Goal: Task Accomplishment & Management: Manage account settings

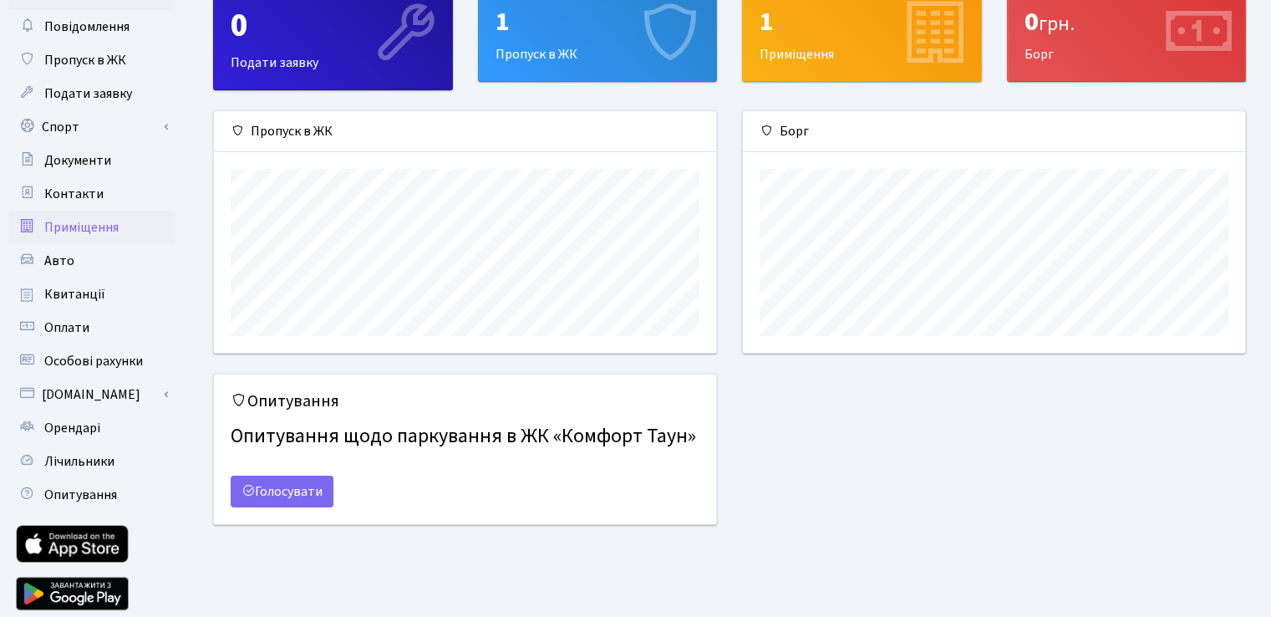
scroll to position [53, 0]
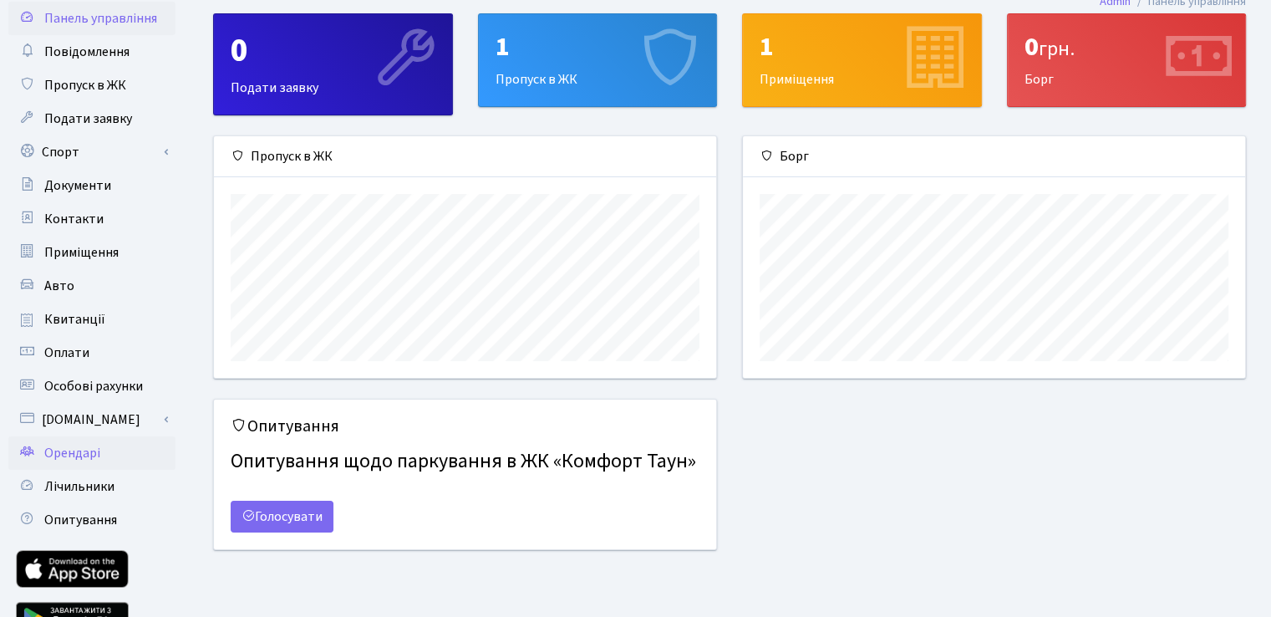
click at [75, 449] on span "Орендарі" at bounding box center [72, 453] width 56 height 18
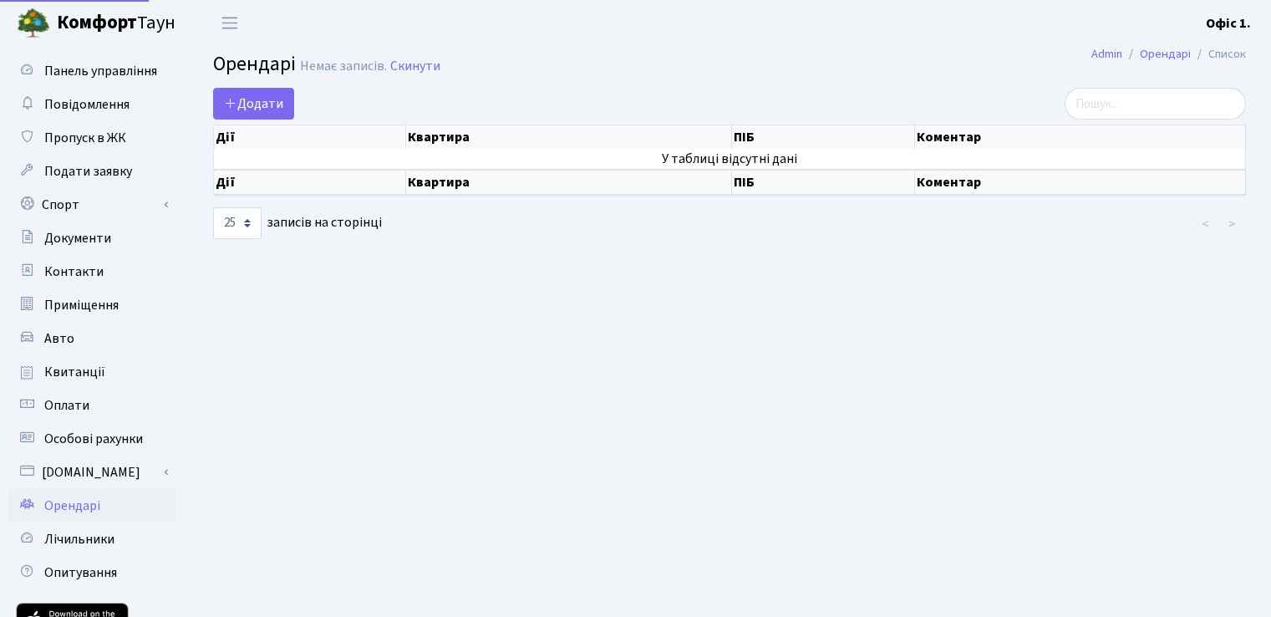
select select "25"
click at [104, 208] on link "Спорт" at bounding box center [91, 204] width 167 height 33
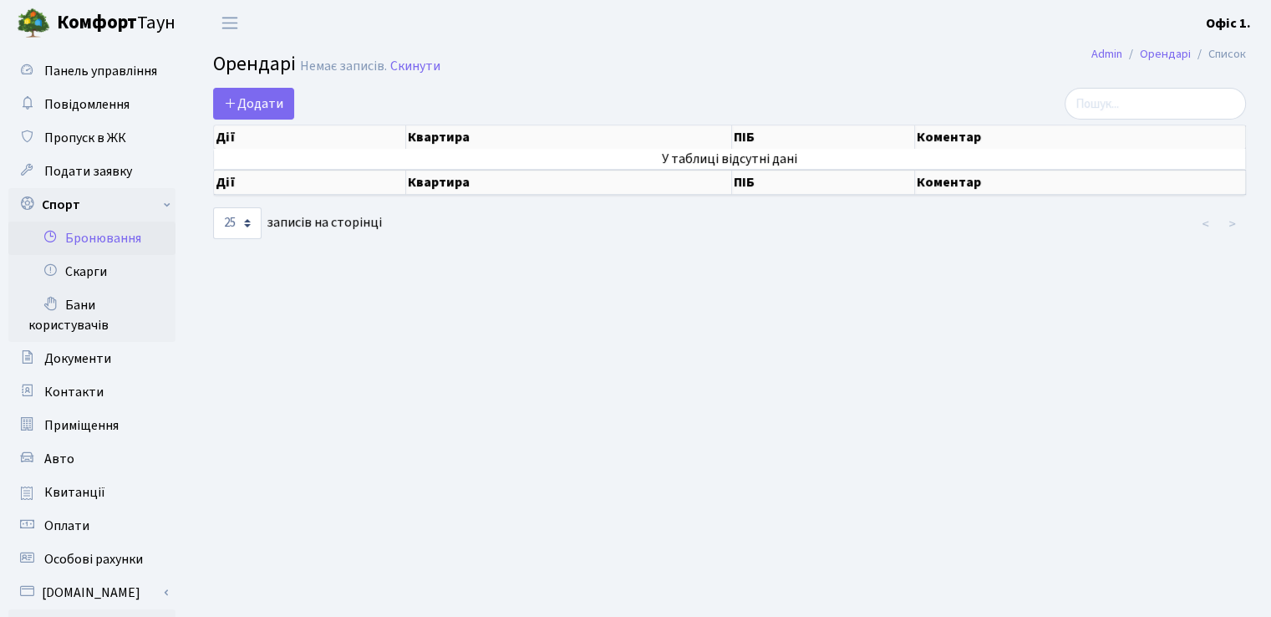
click at [110, 244] on link "Бронювання" at bounding box center [91, 237] width 167 height 33
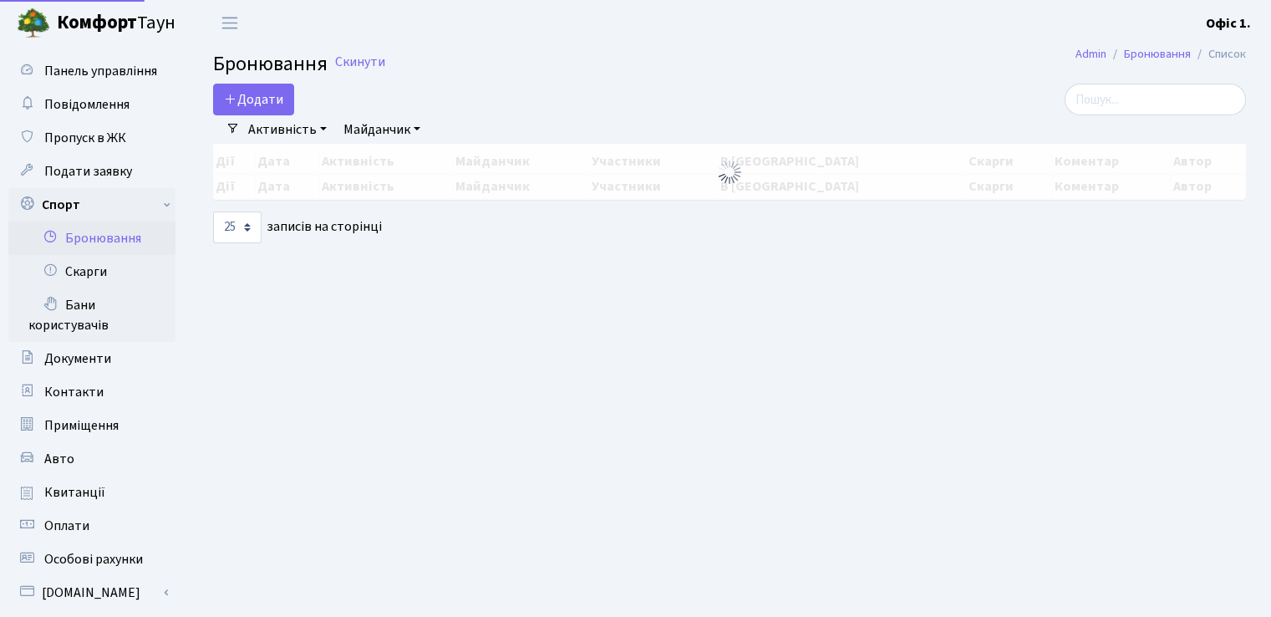
select select "25"
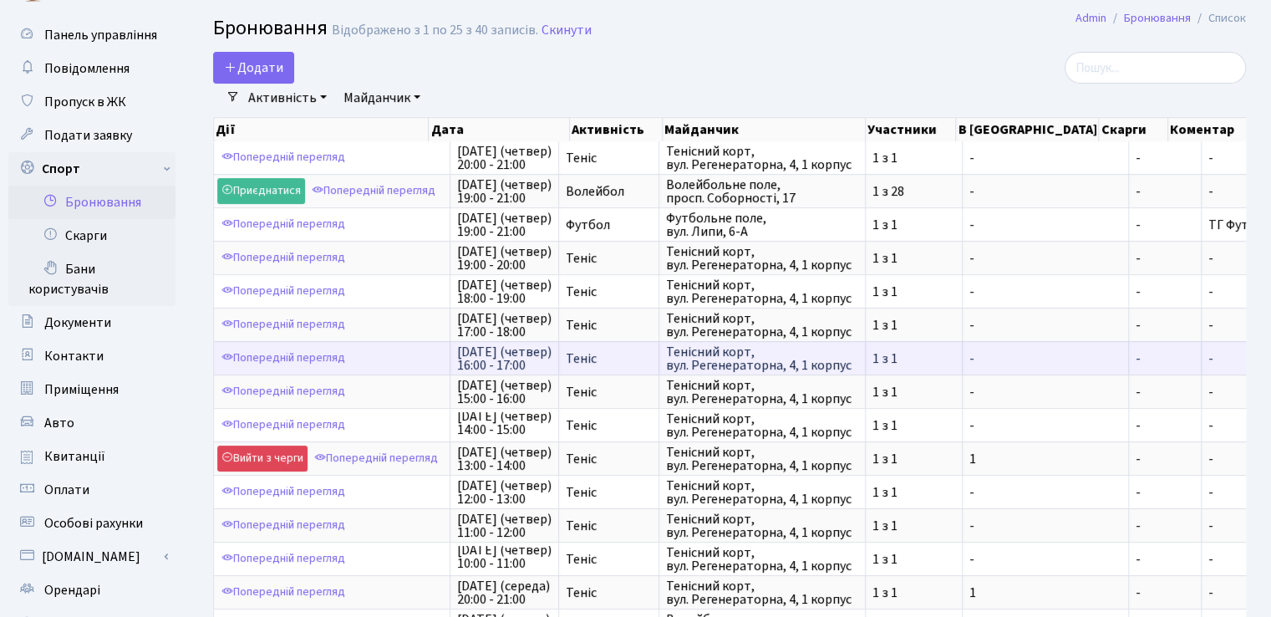
scroll to position [8, 0]
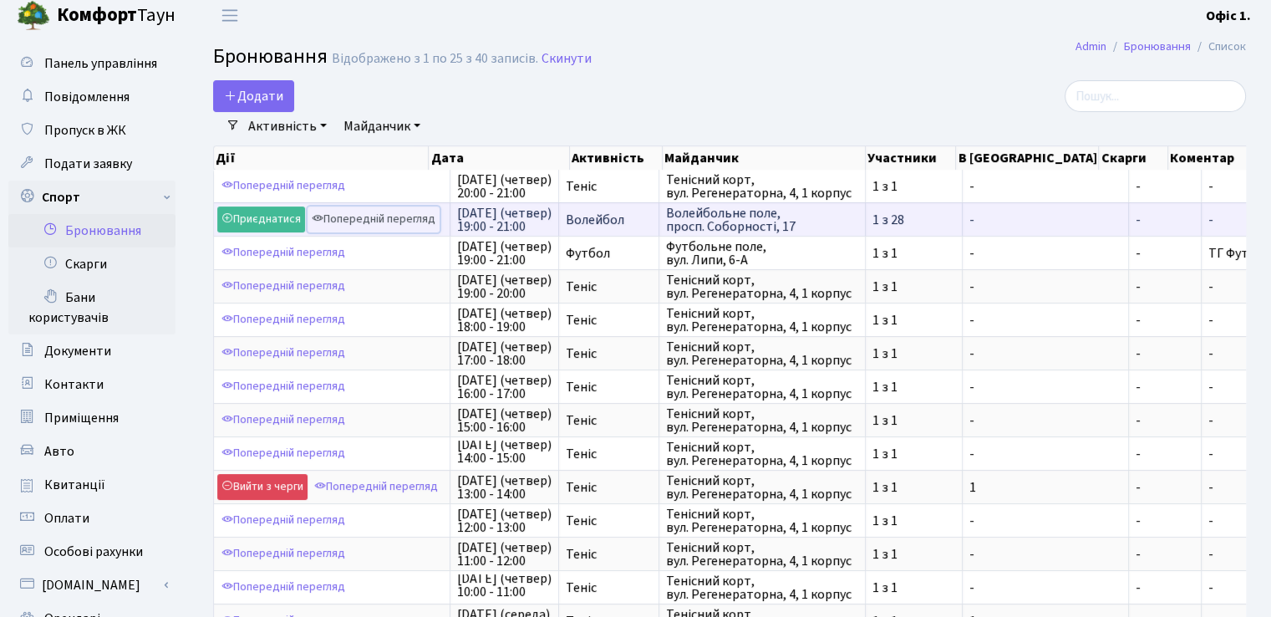
click at [404, 216] on link "Попередній перегляд" at bounding box center [373, 219] width 132 height 26
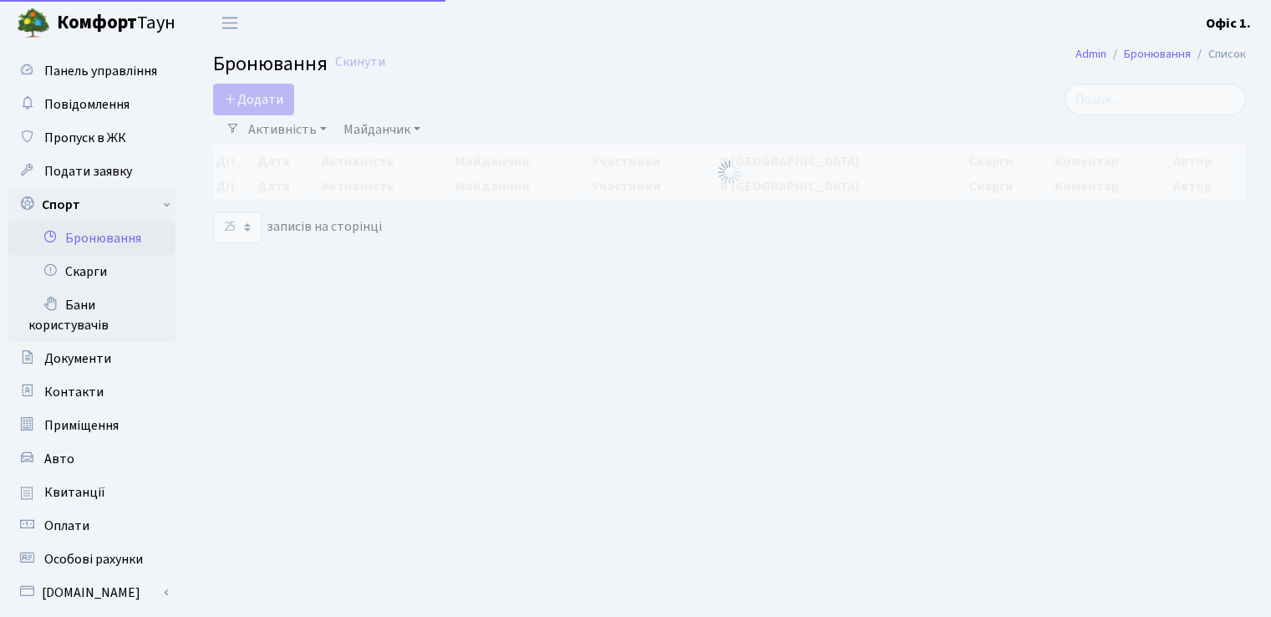
select select "25"
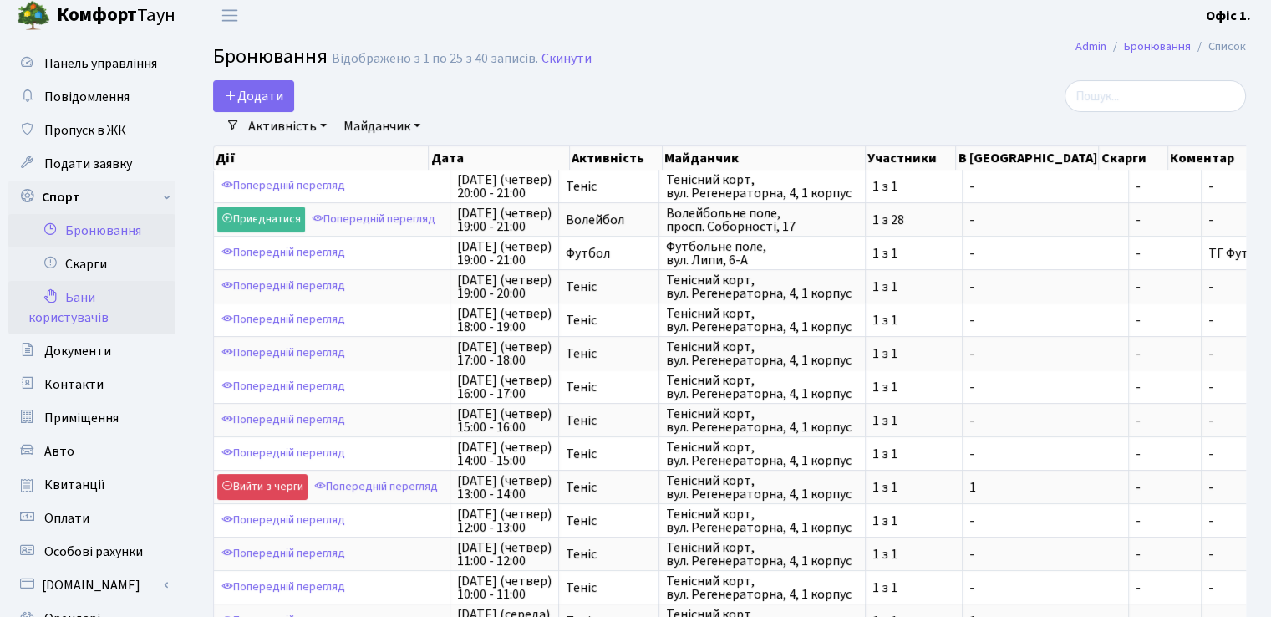
click at [94, 295] on link "Бани користувачів" at bounding box center [91, 307] width 167 height 53
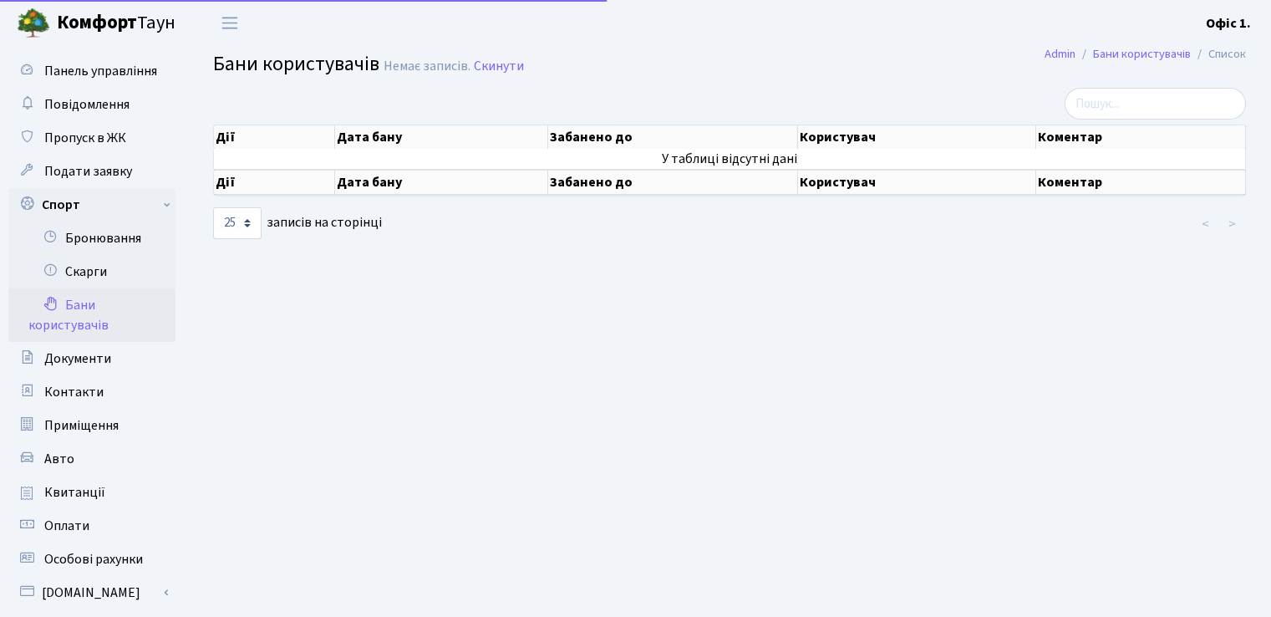
select select "25"
click at [109, 452] on link "Авто" at bounding box center [91, 458] width 167 height 33
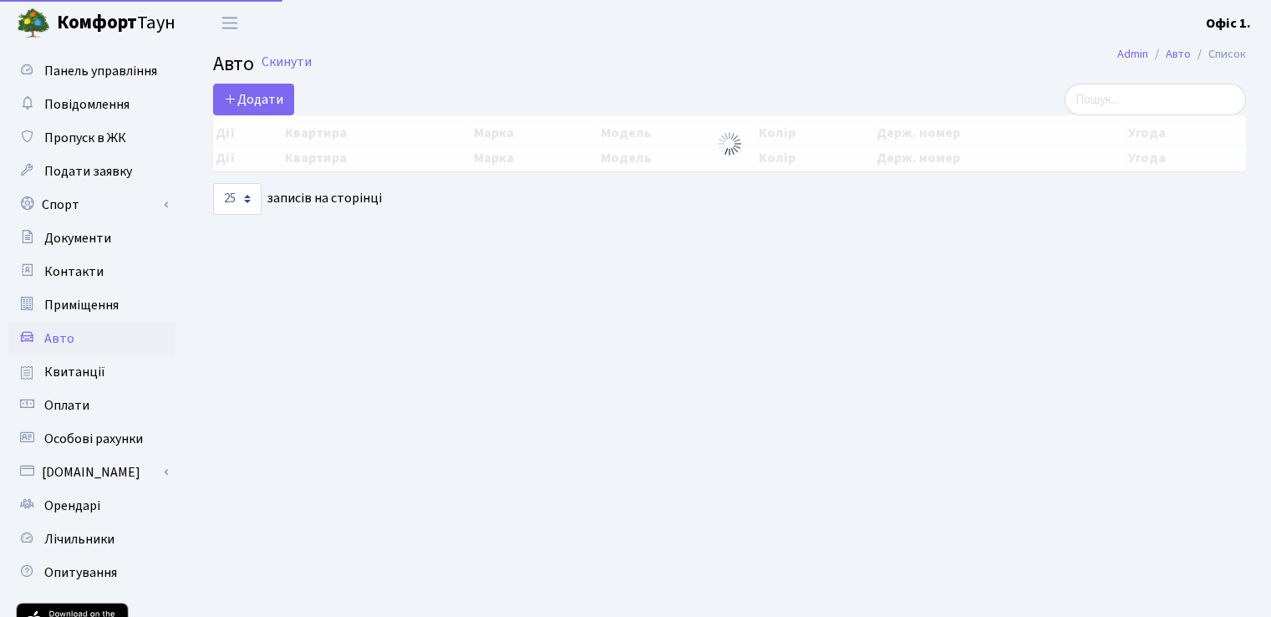
select select "25"
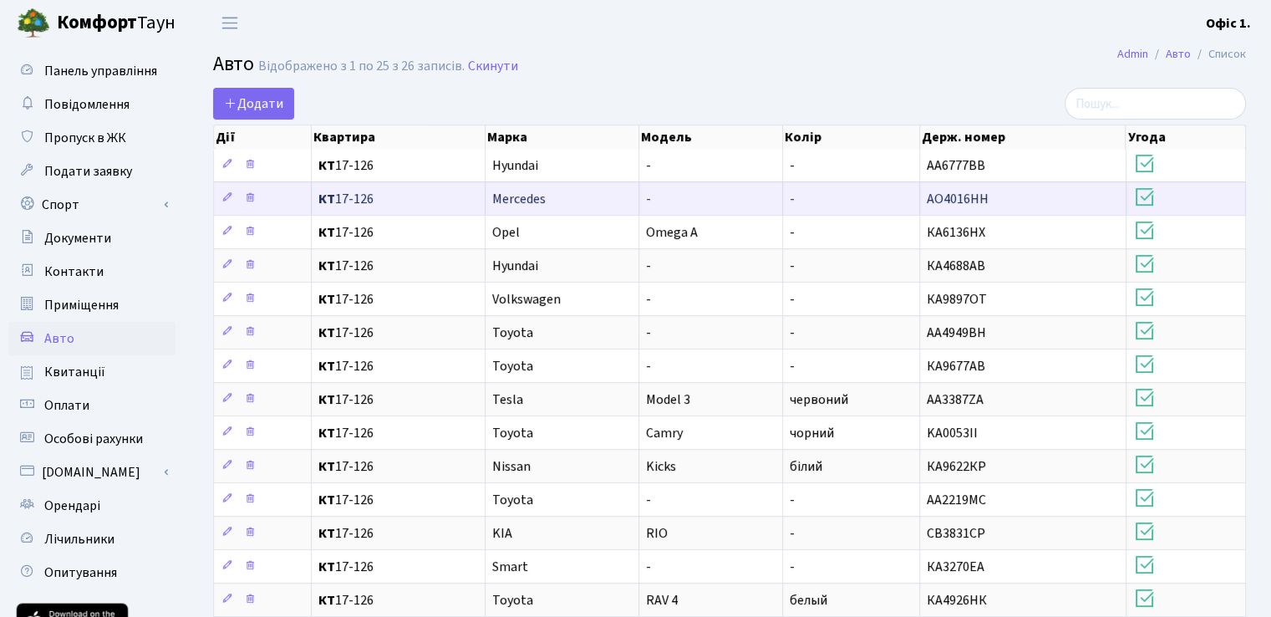
click at [568, 195] on td "Mercedes" at bounding box center [562, 197] width 155 height 33
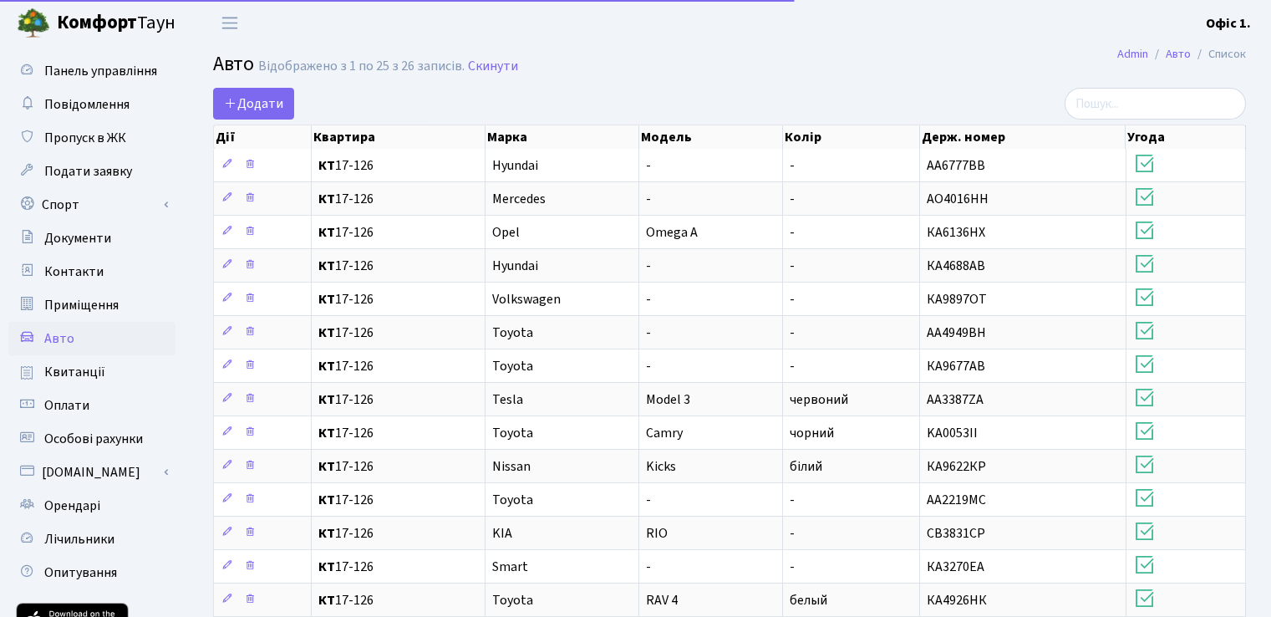
select select "25"
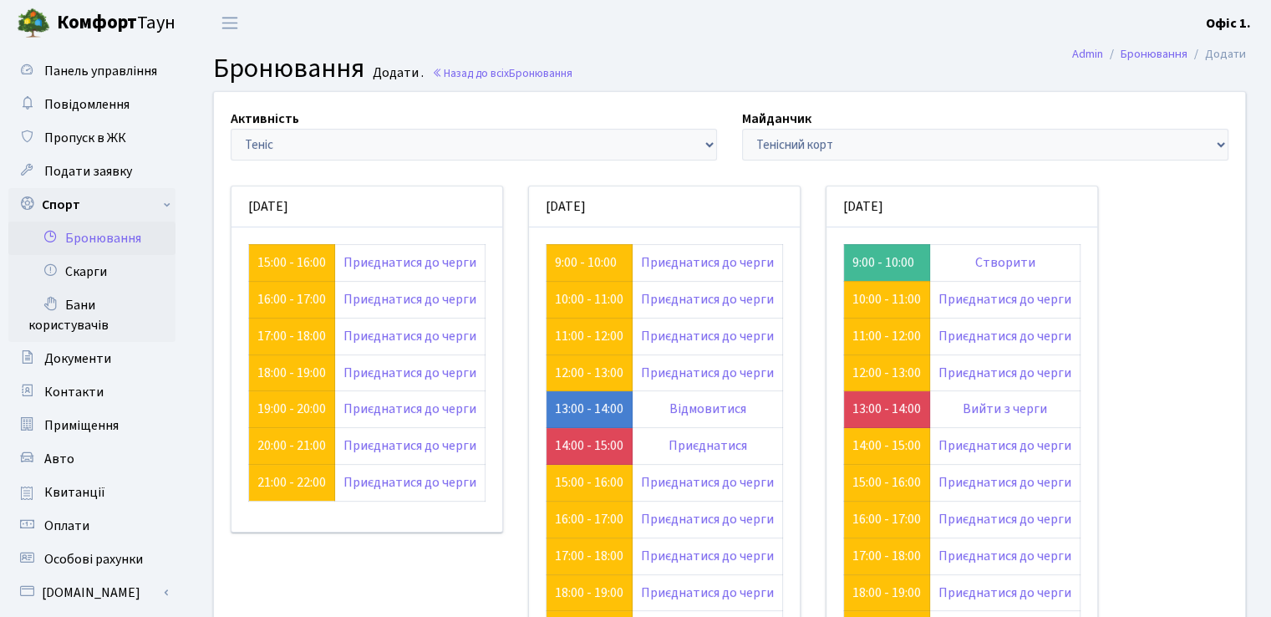
click at [127, 235] on link "Бронювання" at bounding box center [91, 237] width 167 height 33
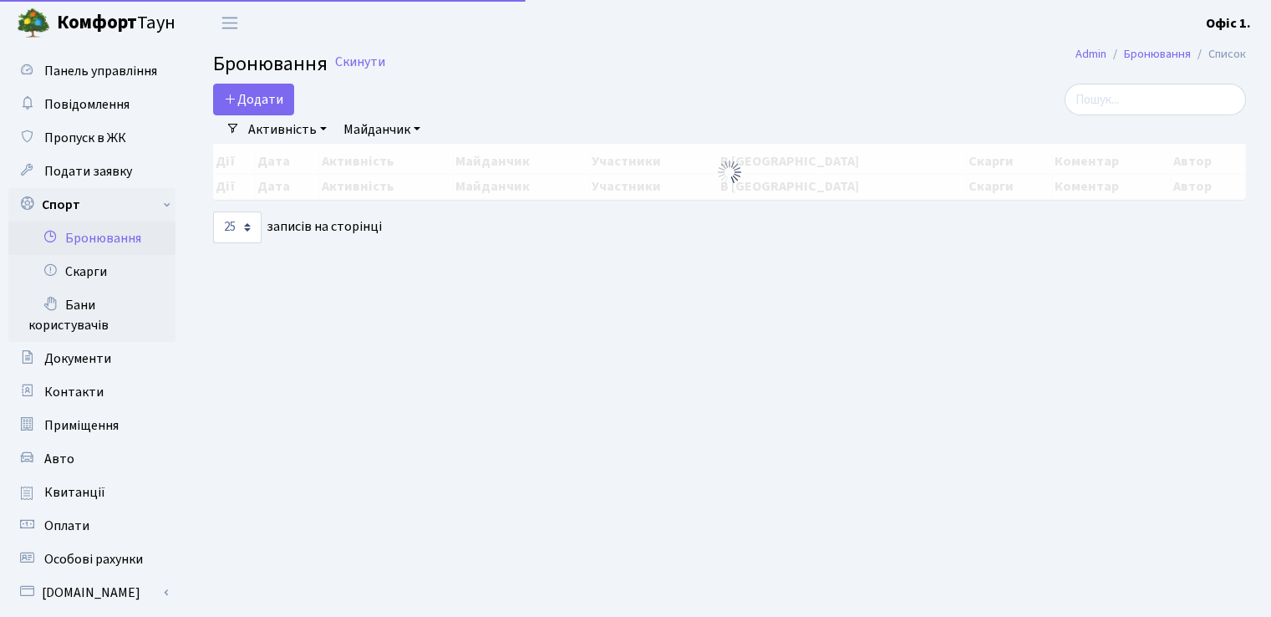
select select "25"
